Goal: Task Accomplishment & Management: Use online tool/utility

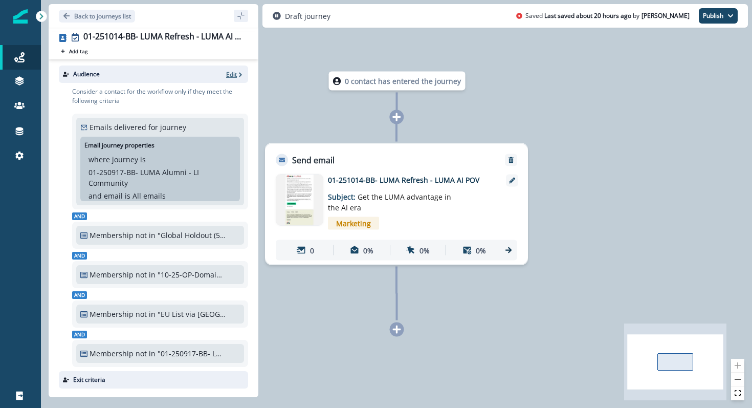
click at [239, 72] on icon "button" at bounding box center [240, 74] width 7 height 7
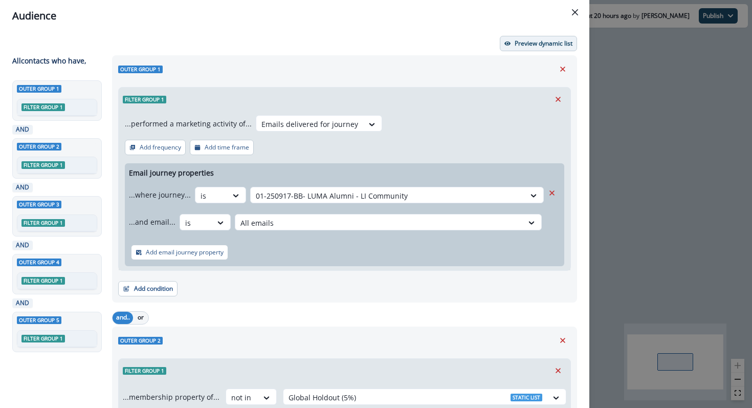
click at [533, 47] on button "Preview dynamic list" at bounding box center [538, 43] width 77 height 15
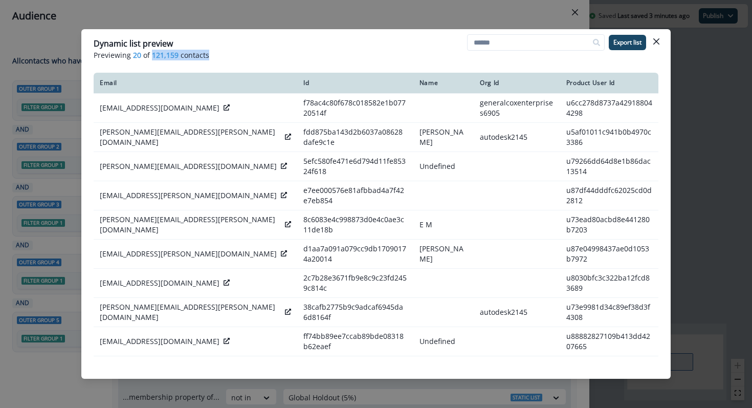
drag, startPoint x: 152, startPoint y: 56, endPoint x: 209, endPoint y: 59, distance: 57.4
click at [209, 59] on p "Previewing 20 of 121,159 contacts" at bounding box center [376, 55] width 565 height 11
copy p "121,159 contacts"
click at [655, 43] on icon "Close" at bounding box center [657, 41] width 6 height 6
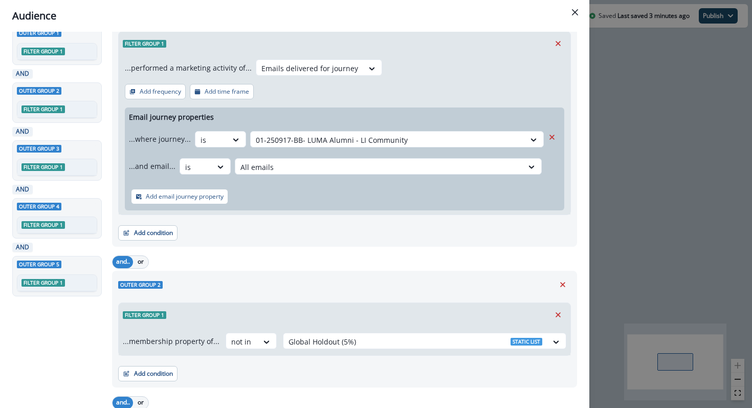
scroll to position [53, 0]
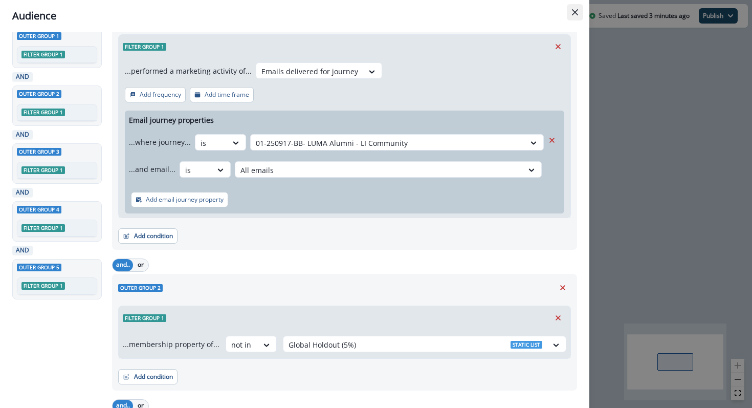
click at [576, 17] on button "Close" at bounding box center [575, 12] width 16 height 16
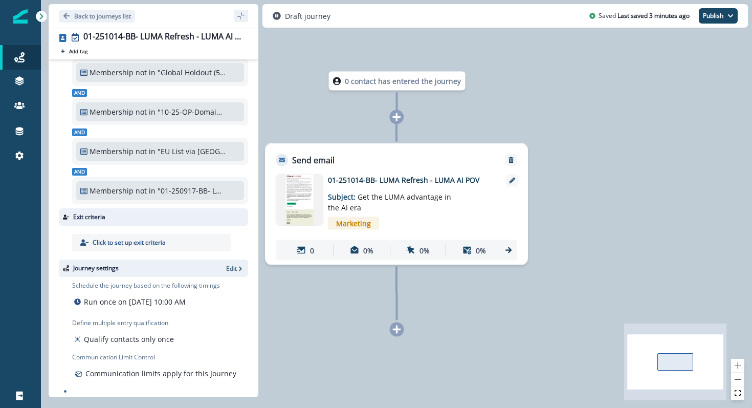
scroll to position [166, 0]
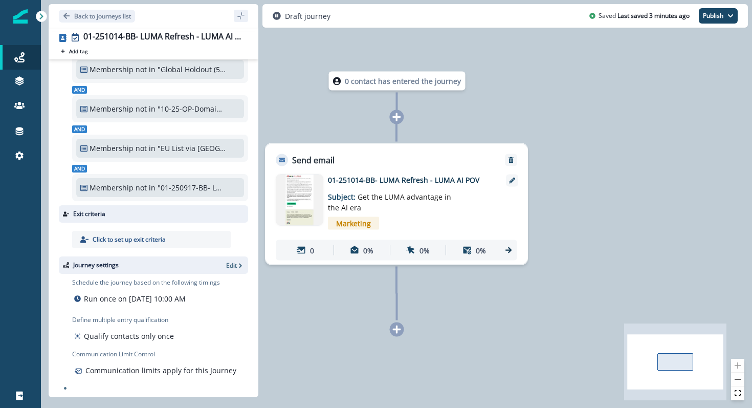
click at [96, 303] on p "Run once on October 14, 2025 at 10:00 AM" at bounding box center [135, 298] width 102 height 11
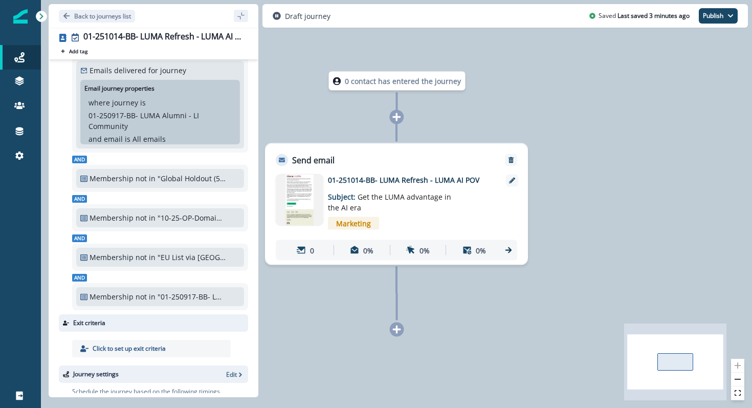
scroll to position [0, 0]
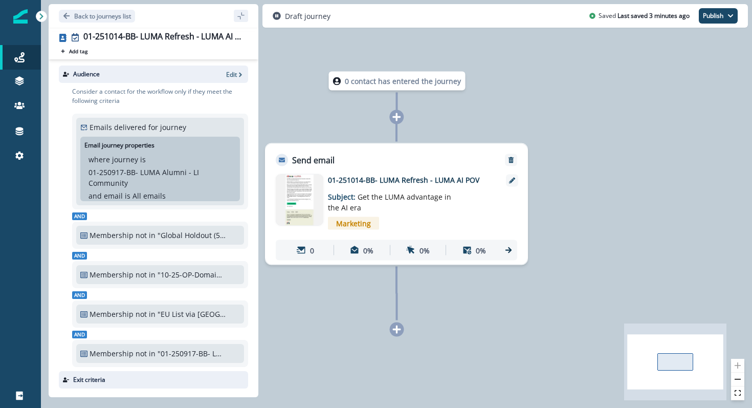
click at [320, 181] on img at bounding box center [300, 200] width 48 height 51
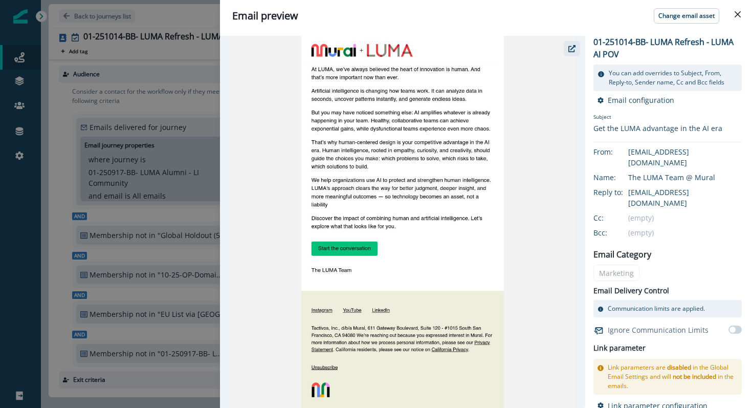
click at [573, 48] on icon "button" at bounding box center [572, 48] width 7 height 7
click at [742, 13] on button "Close" at bounding box center [738, 14] width 16 height 16
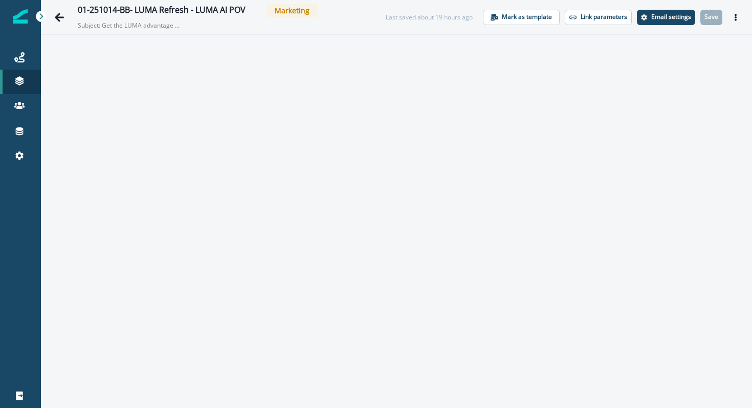
click at [735, 18] on icon "Actions" at bounding box center [735, 17] width 7 height 7
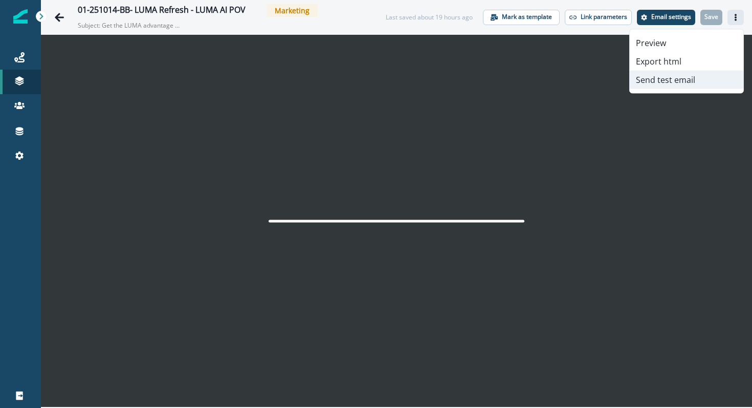
click at [641, 84] on button "Send test email" at bounding box center [687, 80] width 114 height 18
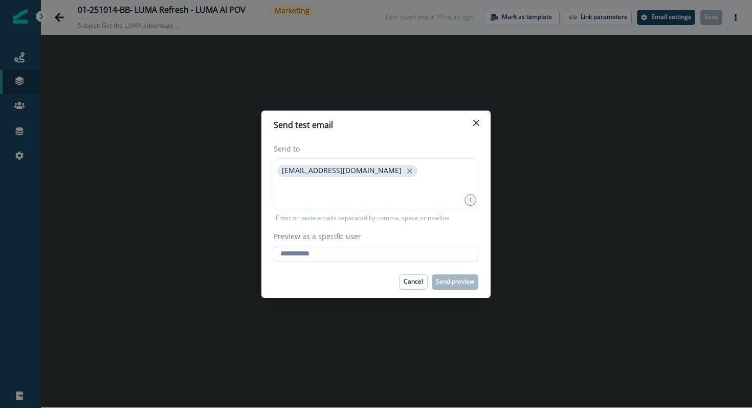
click at [372, 254] on input "Preview as a specific user" at bounding box center [376, 254] width 205 height 16
type input "**********"
click at [364, 286] on div "Cancel Send preview" at bounding box center [376, 281] width 205 height 15
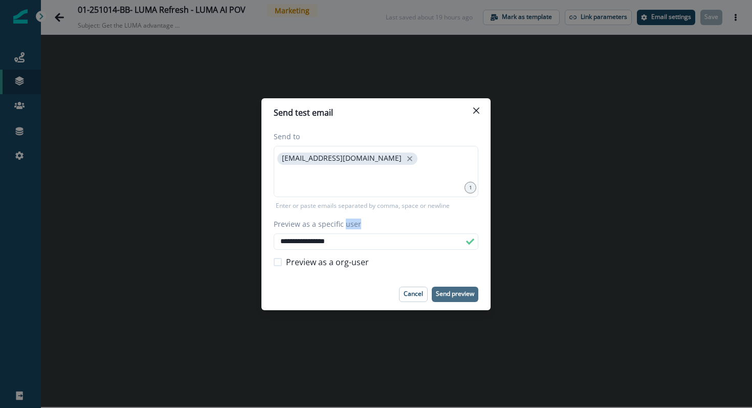
click at [454, 289] on button "Send preview" at bounding box center [455, 294] width 47 height 15
click at [478, 112] on icon "Close" at bounding box center [476, 110] width 6 height 6
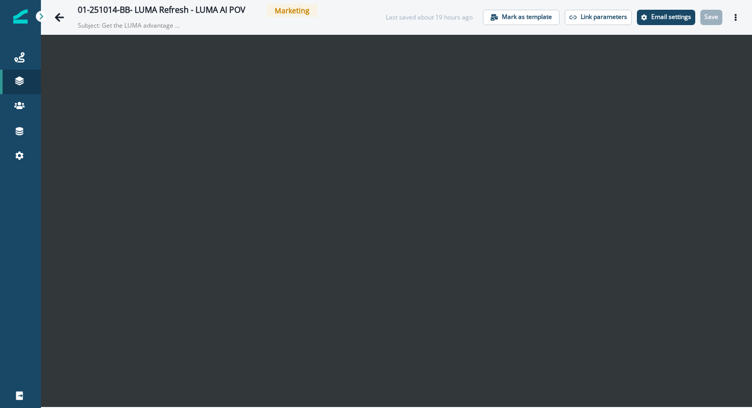
click at [150, 23] on p "Subject: Get the LUMA advantage in the AI era" at bounding box center [129, 23] width 102 height 13
click at [656, 16] on p "Email settings" at bounding box center [672, 16] width 40 height 7
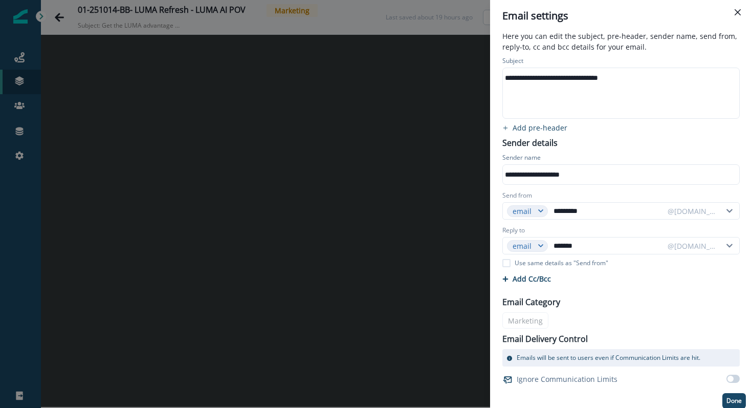
scroll to position [10, 0]
